Goal: Task Accomplishment & Management: Manage account settings

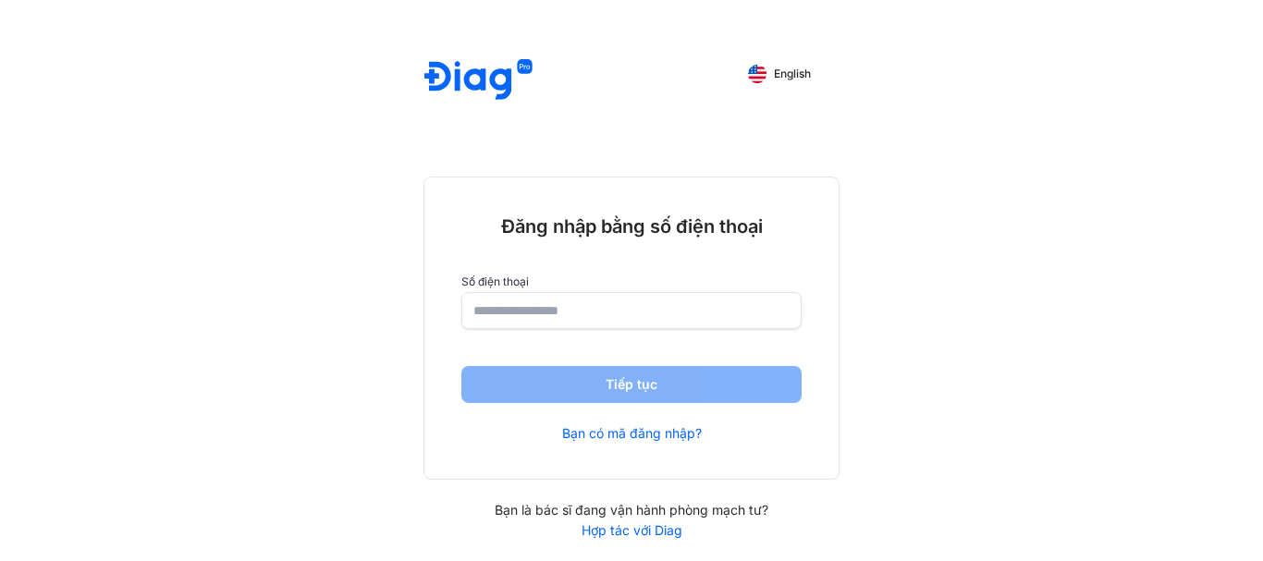
click at [469, 68] on img at bounding box center [478, 80] width 108 height 43
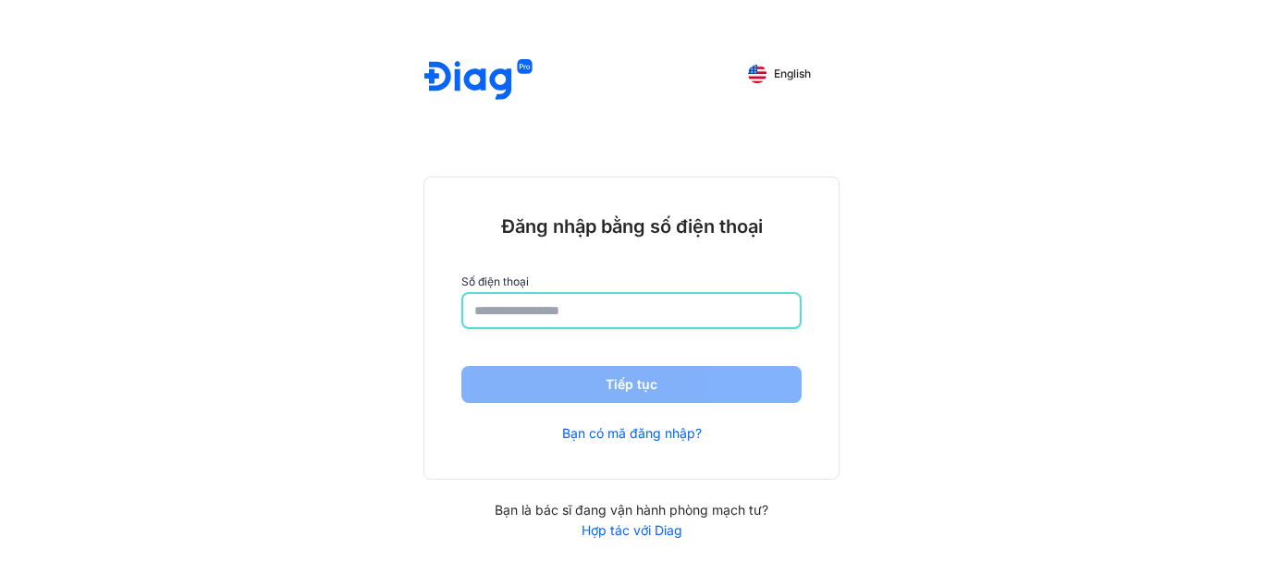
click at [542, 313] on input "number" at bounding box center [631, 310] width 314 height 33
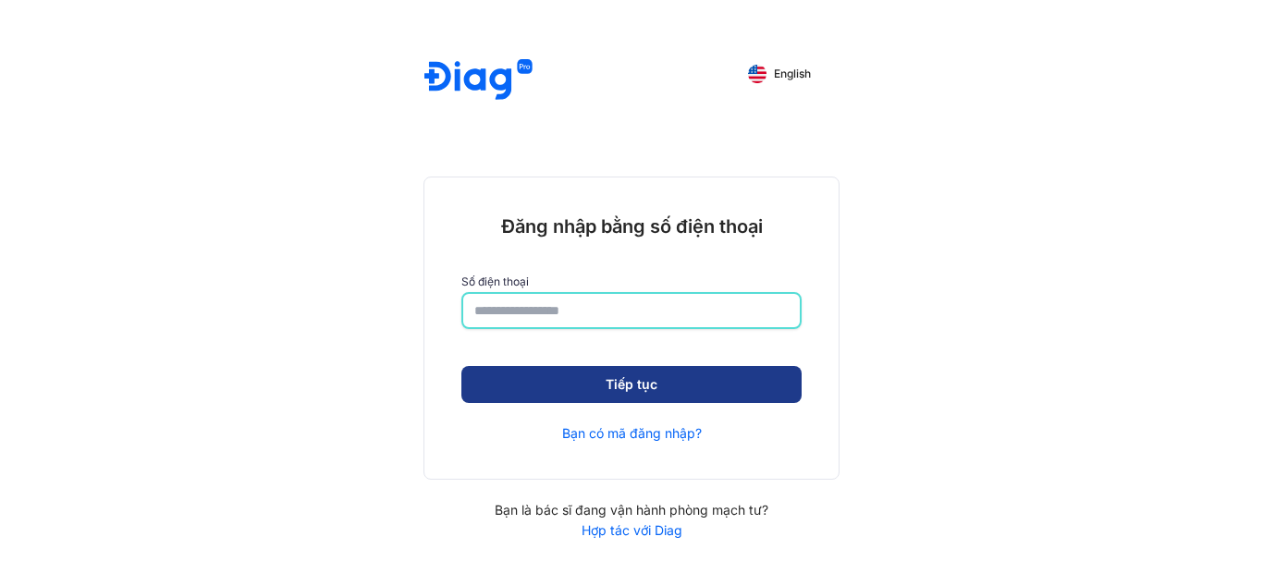
type input "**********"
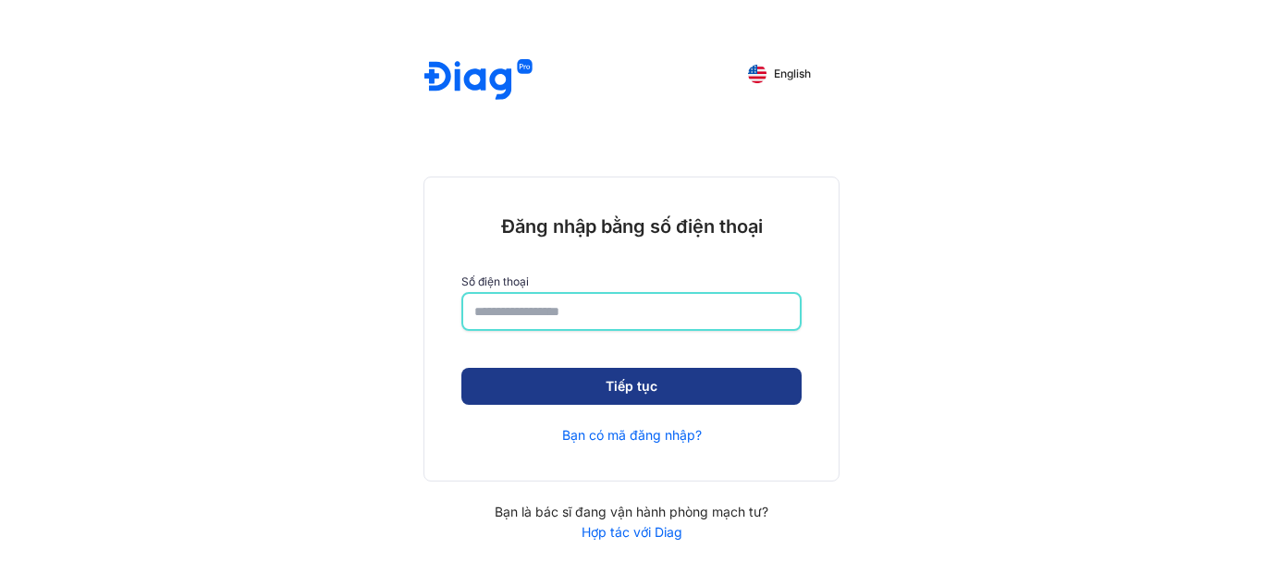
click at [652, 384] on button "Tiếp tục" at bounding box center [631, 386] width 340 height 37
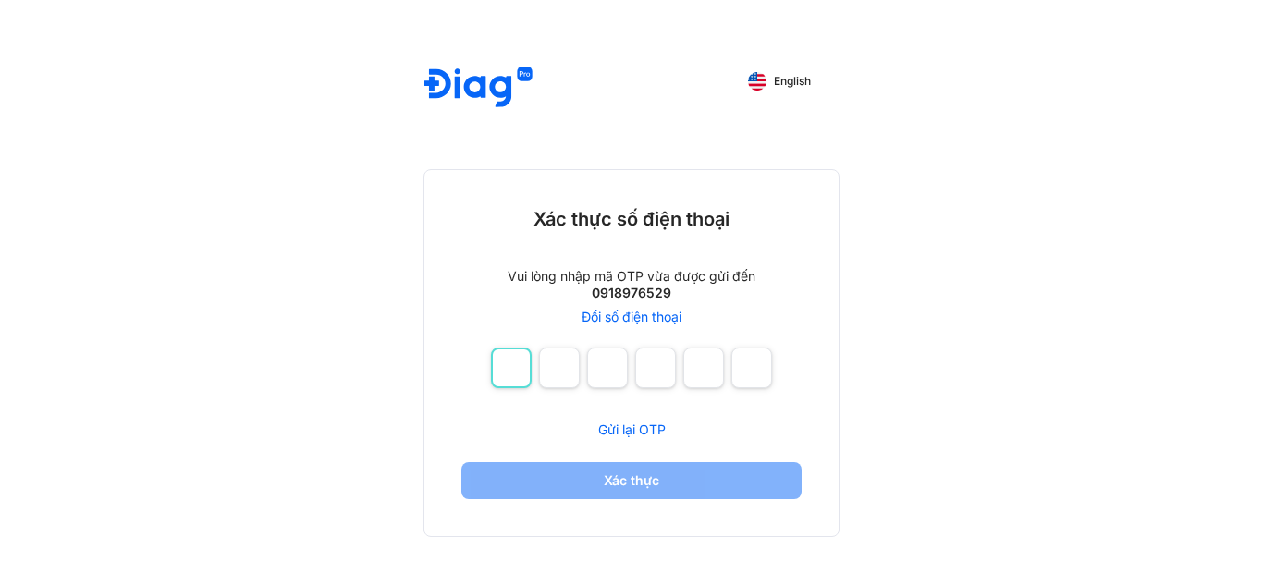
click at [508, 371] on input "number" at bounding box center [511, 368] width 41 height 41
type input "*"
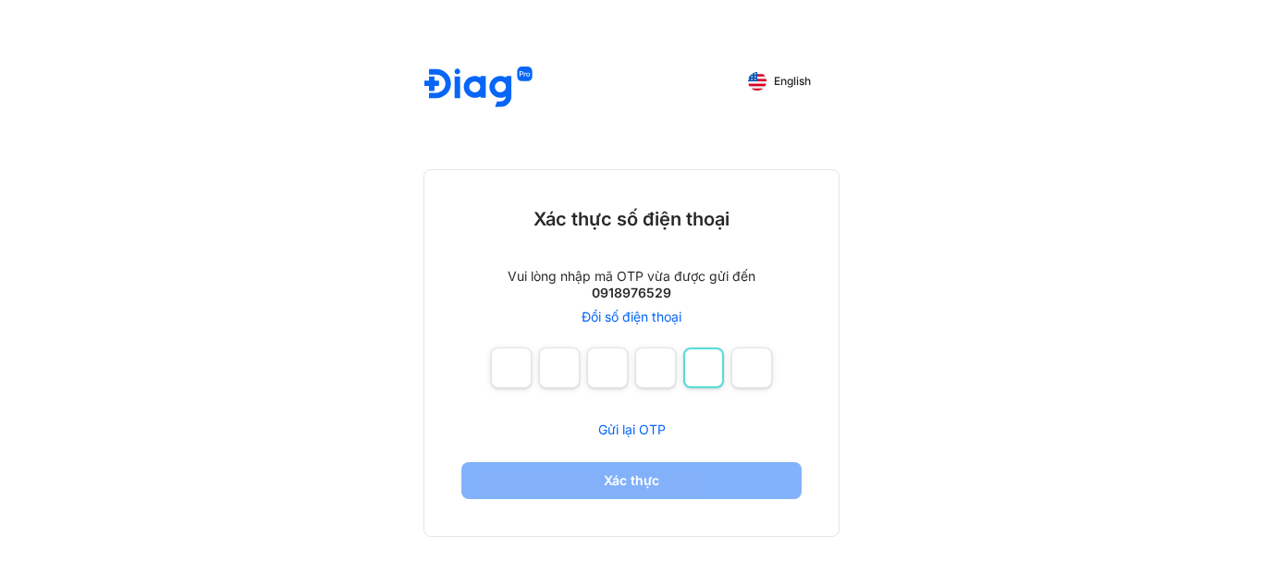
type input "*"
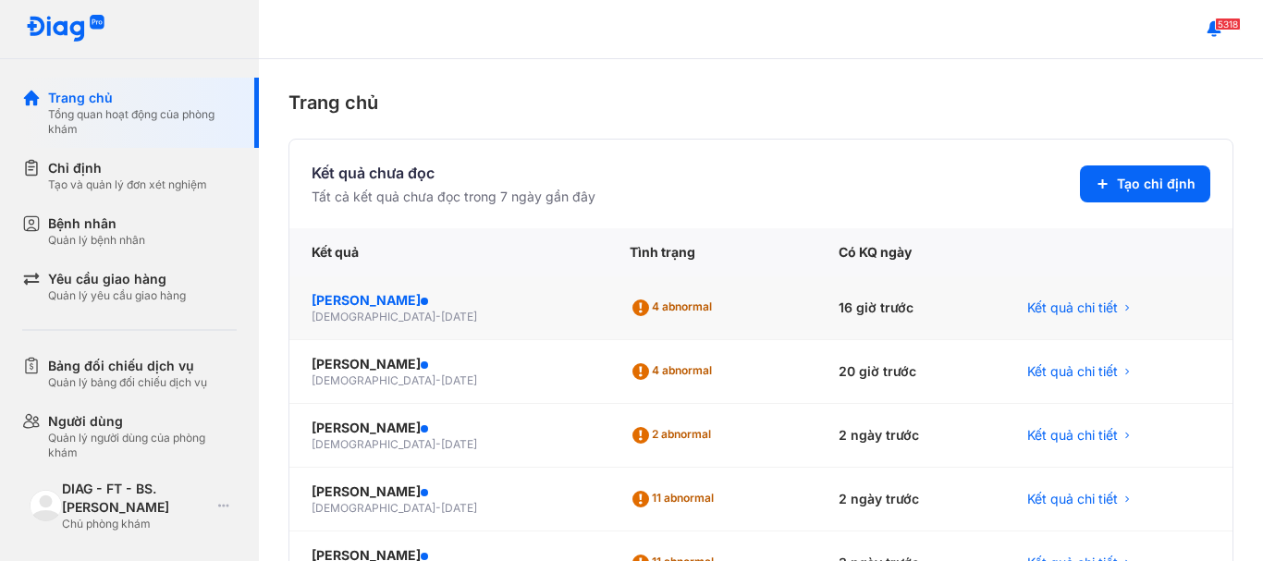
click at [399, 296] on div "[PERSON_NAME]" at bounding box center [449, 300] width 274 height 18
